Goal: Task Accomplishment & Management: Manage account settings

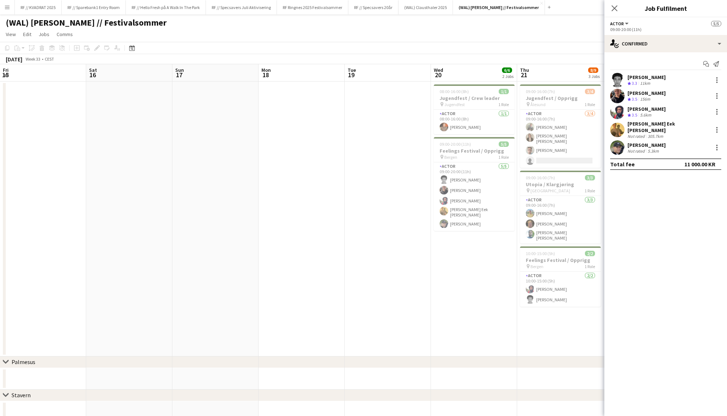
scroll to position [0, 247]
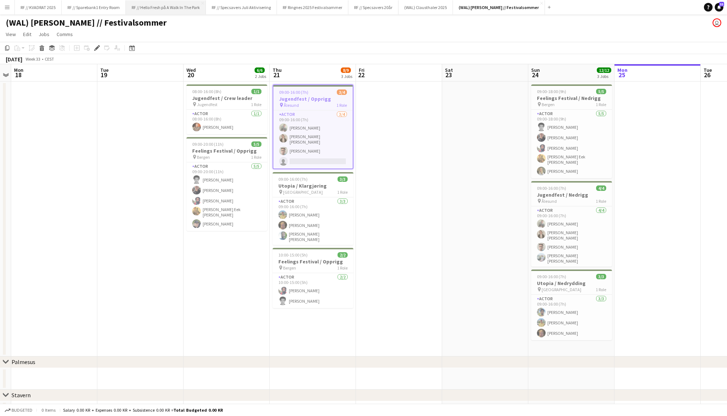
click at [180, 6] on button "RF // Hello Fresh på A Walk In The Park Close" at bounding box center [166, 7] width 80 height 14
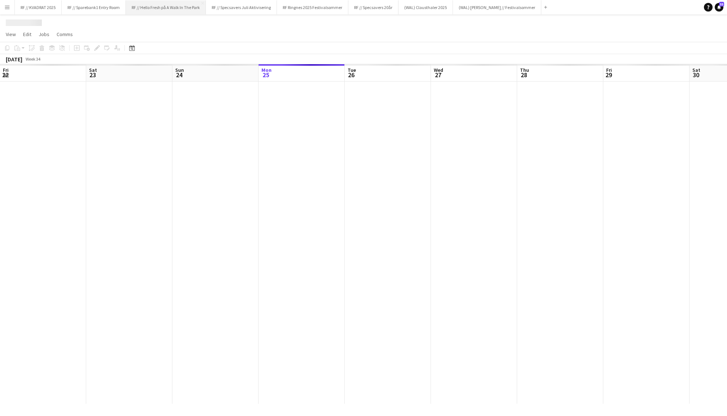
scroll to position [0, 172]
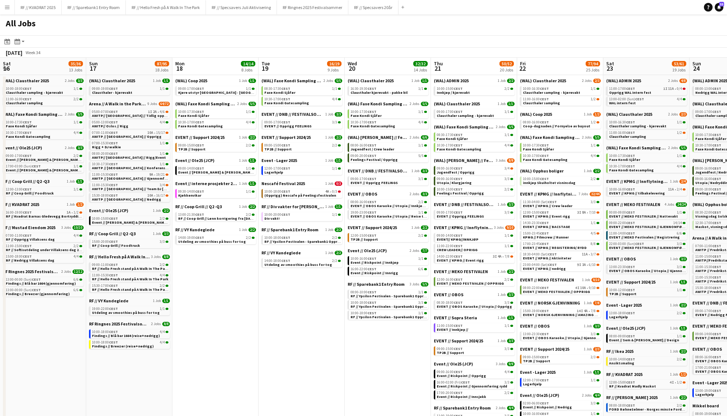
scroll to position [0, 248]
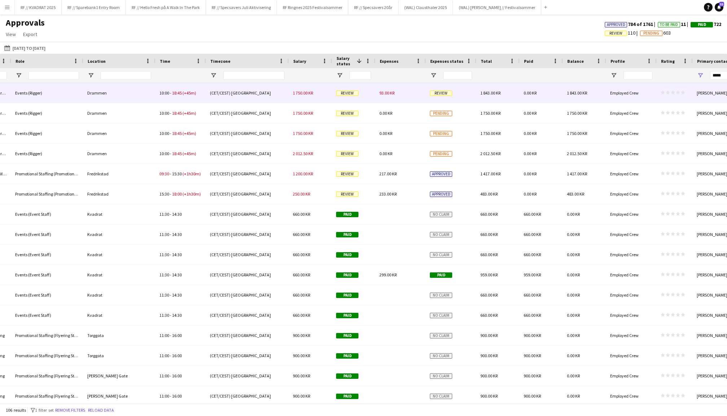
click at [393, 88] on div "93.00 KR" at bounding box center [400, 93] width 50 height 20
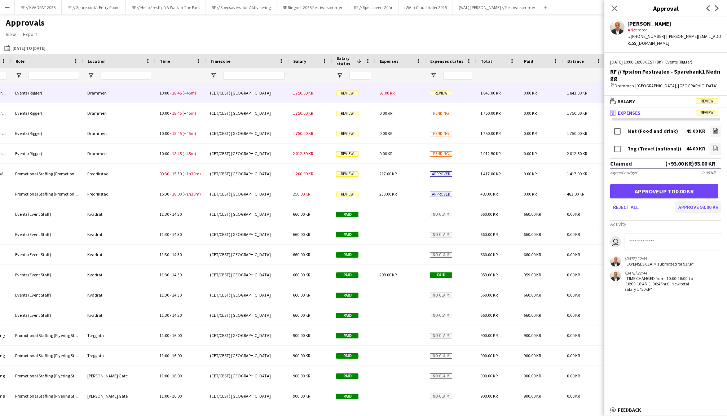
click at [697, 201] on button "Approve 93.00 KR" at bounding box center [698, 207] width 46 height 12
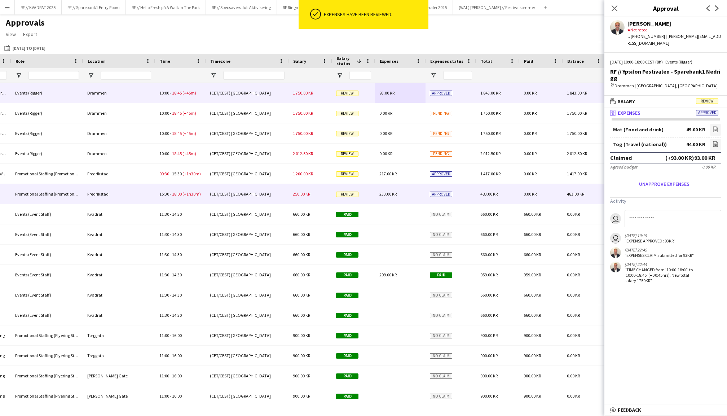
click at [321, 196] on div "250.00 KR" at bounding box center [309, 194] width 43 height 20
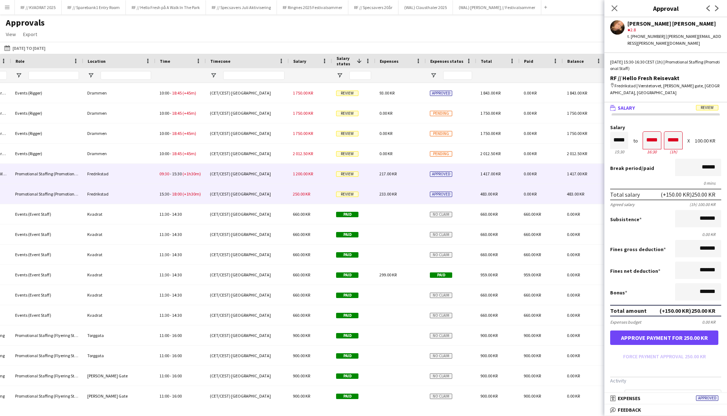
click at [305, 178] on div "1 200.00 KR" at bounding box center [309, 174] width 43 height 20
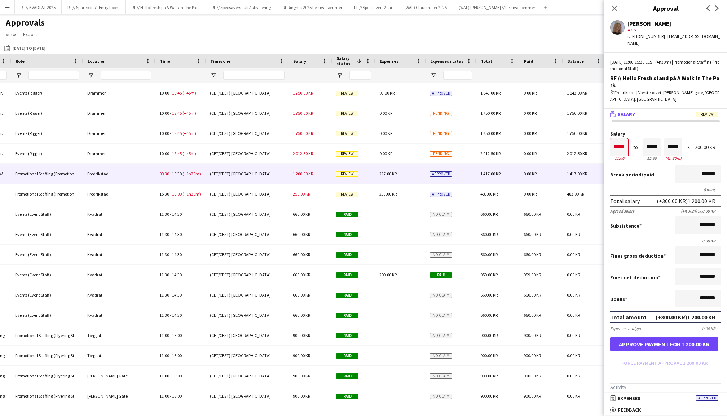
click at [686, 340] on button "Approve payment for 1 200.00 KR" at bounding box center [664, 344] width 108 height 14
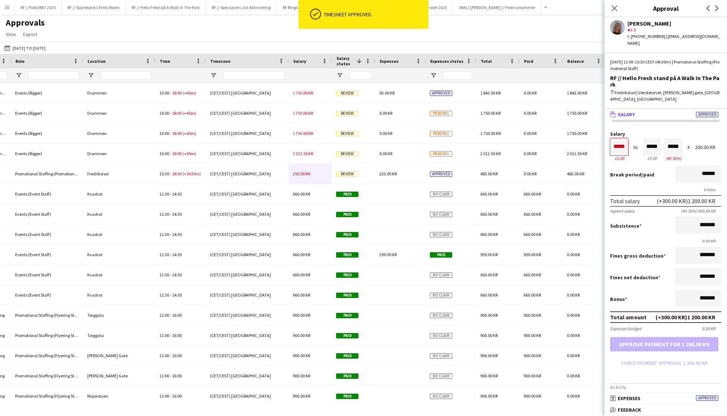
click at [299, 152] on span "2 012.50 KR" at bounding box center [303, 153] width 20 height 5
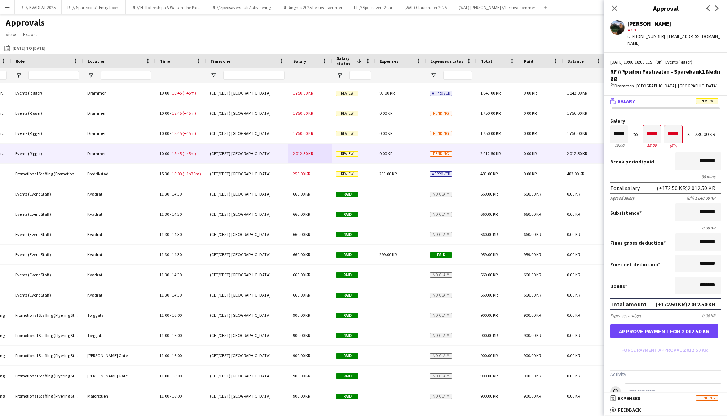
click at [670, 324] on button "Approve payment for 2 012.50 KR" at bounding box center [664, 331] width 108 height 14
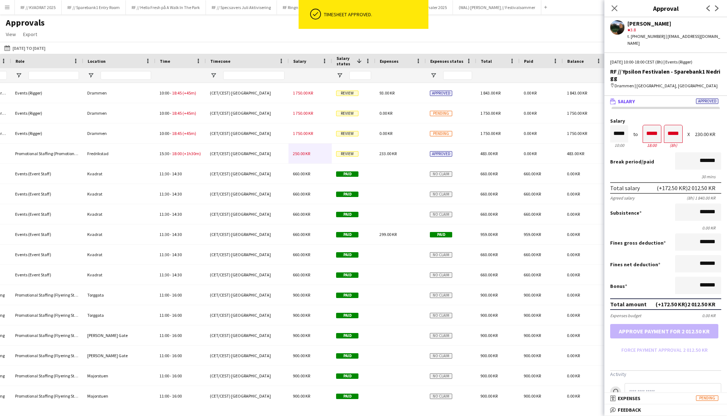
click at [300, 132] on span "1 750.00 KR" at bounding box center [303, 133] width 20 height 5
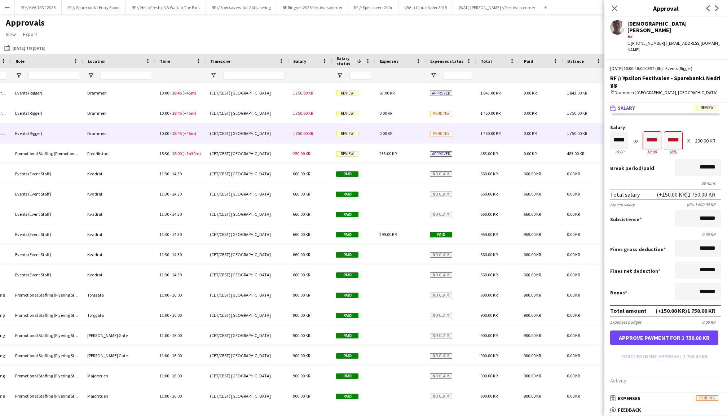
click at [669, 330] on button "Approve payment for 1 750.00 KR" at bounding box center [664, 337] width 108 height 14
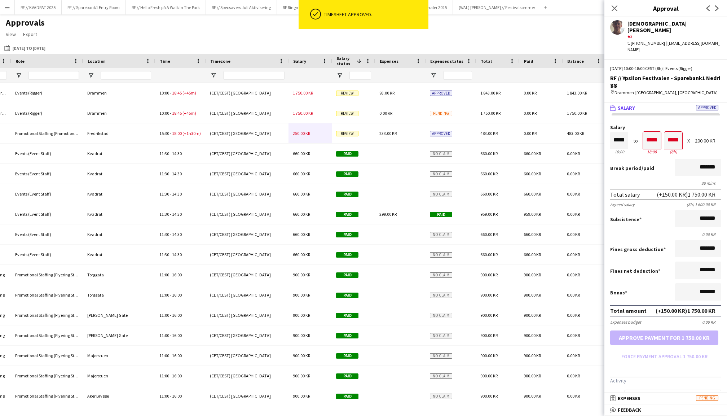
click at [307, 113] on span "1 750.00 KR" at bounding box center [303, 112] width 20 height 5
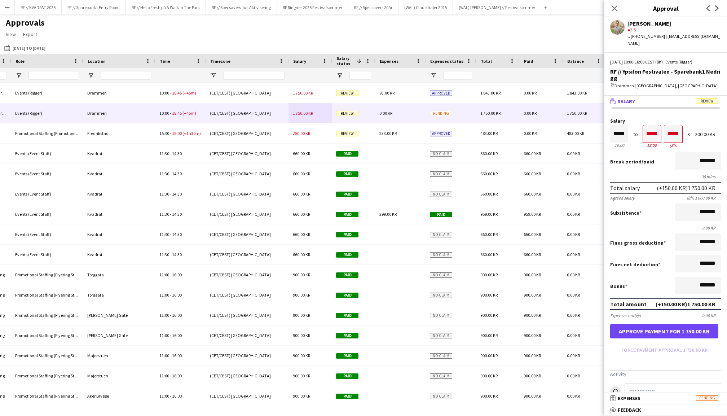
click at [676, 327] on button "Approve payment for 1 750.00 KR" at bounding box center [664, 331] width 108 height 14
click at [675, 327] on button "Approve payment for 1 750.00 KR" at bounding box center [664, 331] width 108 height 14
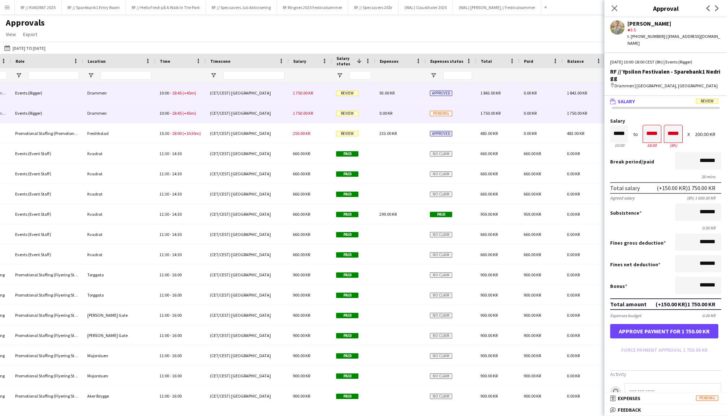
click at [299, 89] on div "1 750.00 KR" at bounding box center [309, 93] width 43 height 20
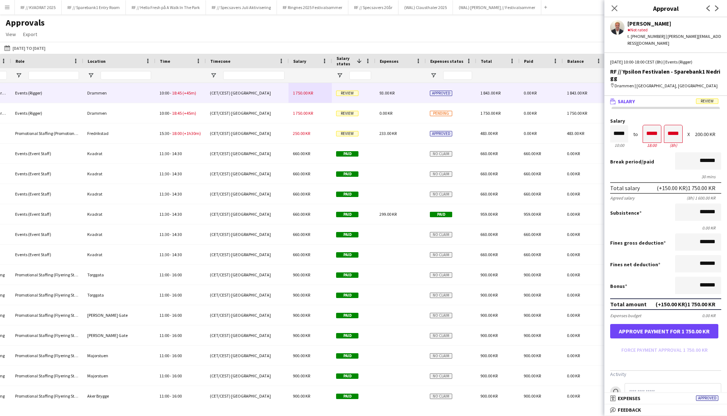
click at [664, 324] on button "Approve payment for 1 750.00 KR" at bounding box center [664, 331] width 108 height 14
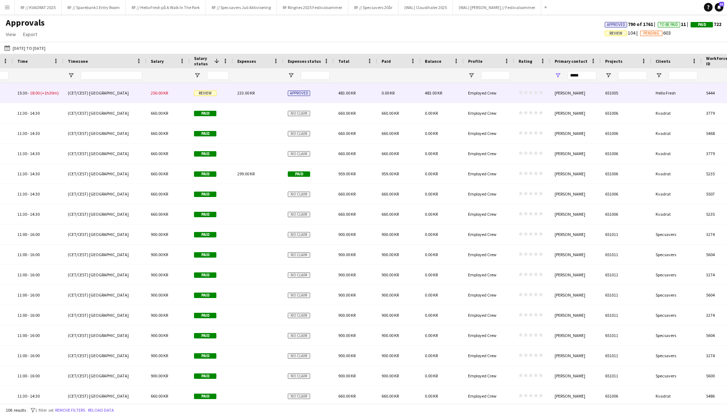
click at [149, 94] on div "250.00 KR" at bounding box center [167, 93] width 43 height 20
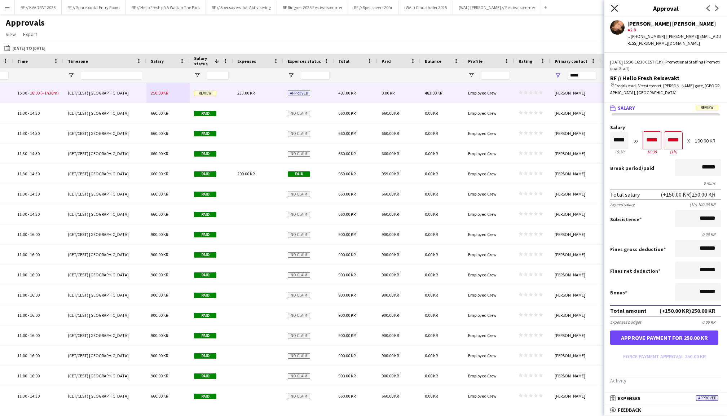
click at [612, 9] on icon "Close pop-in" at bounding box center [614, 8] width 7 height 7
